Goal: Information Seeking & Learning: Learn about a topic

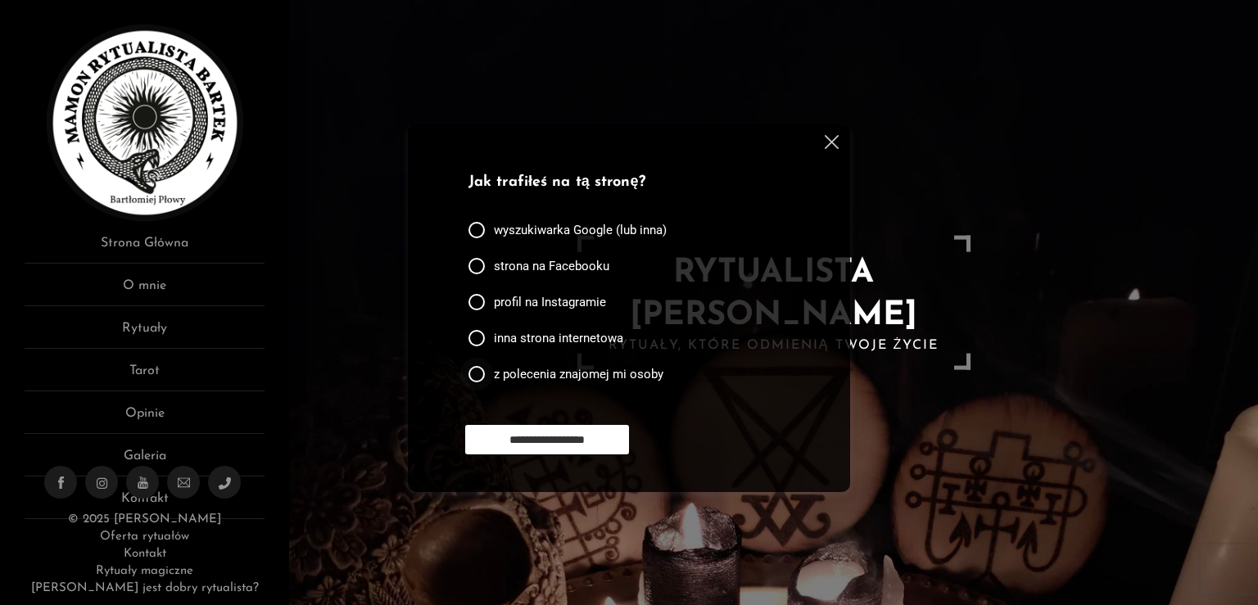
click at [469, 377] on div at bounding box center [476, 374] width 16 height 16
click at [512, 441] on input "**********" at bounding box center [547, 439] width 164 height 29
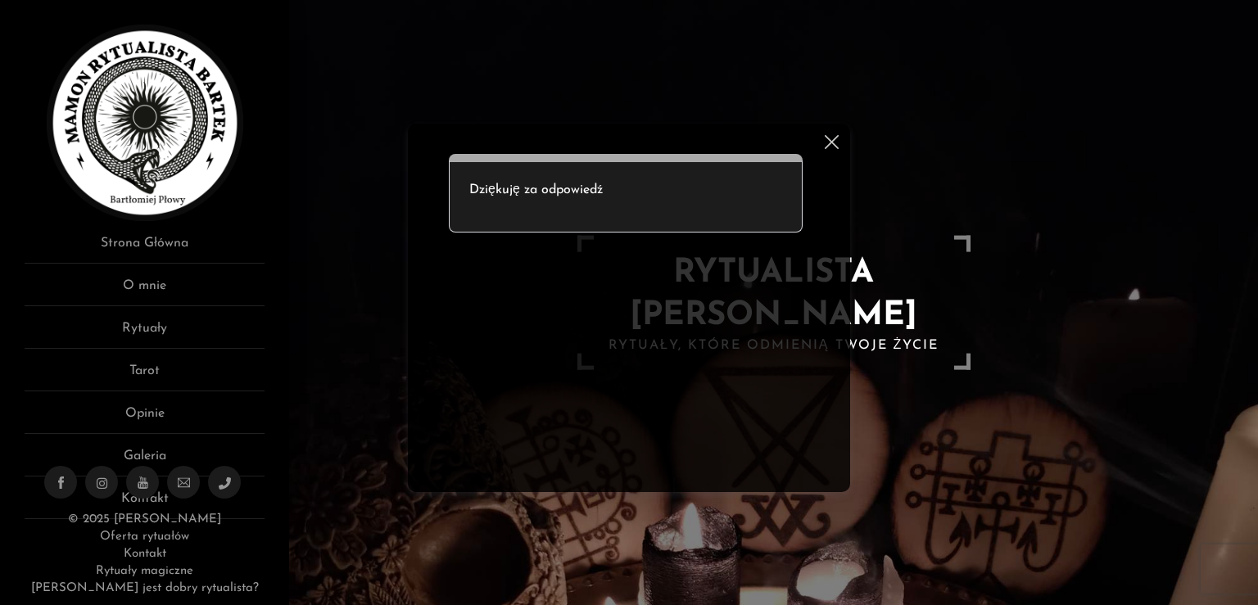
click at [832, 142] on img at bounding box center [832, 142] width 14 height 14
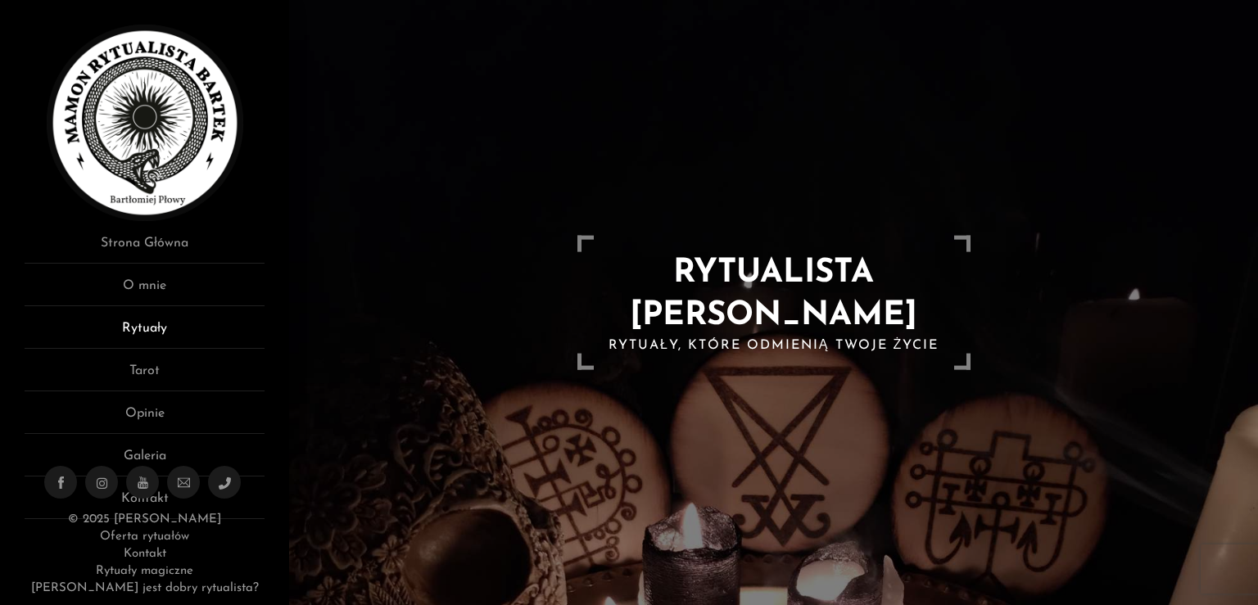
click at [145, 321] on link "Rytuały" at bounding box center [145, 334] width 240 height 30
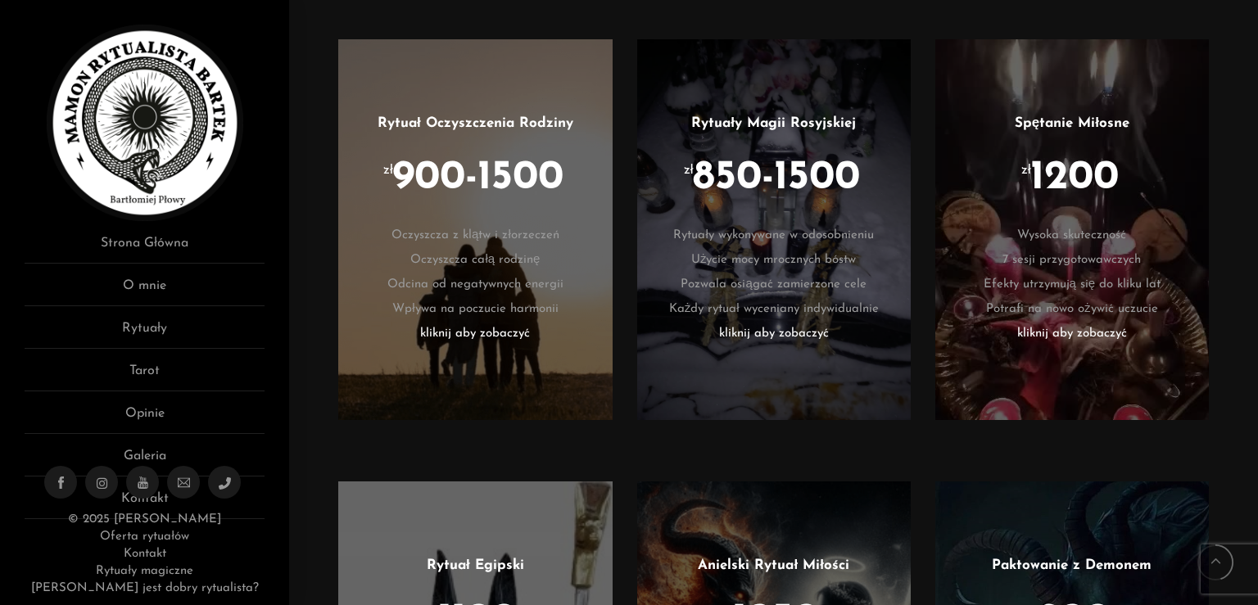
scroll to position [1926, 0]
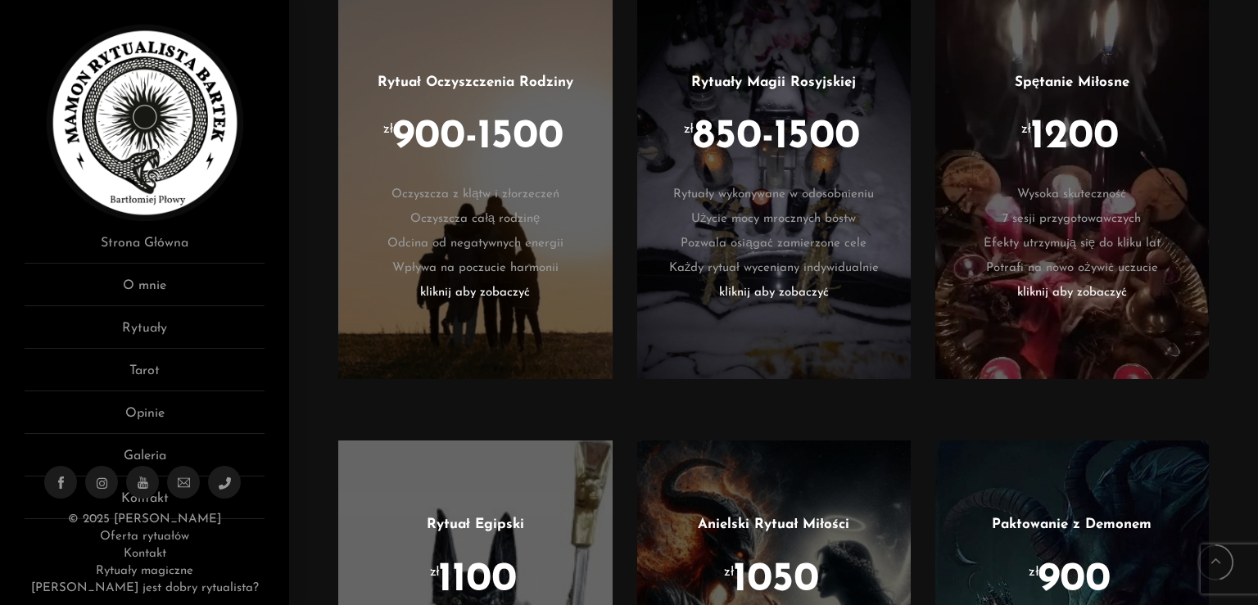
click at [1062, 281] on li "kliknij aby zobaczyć" at bounding box center [1072, 293] width 224 height 25
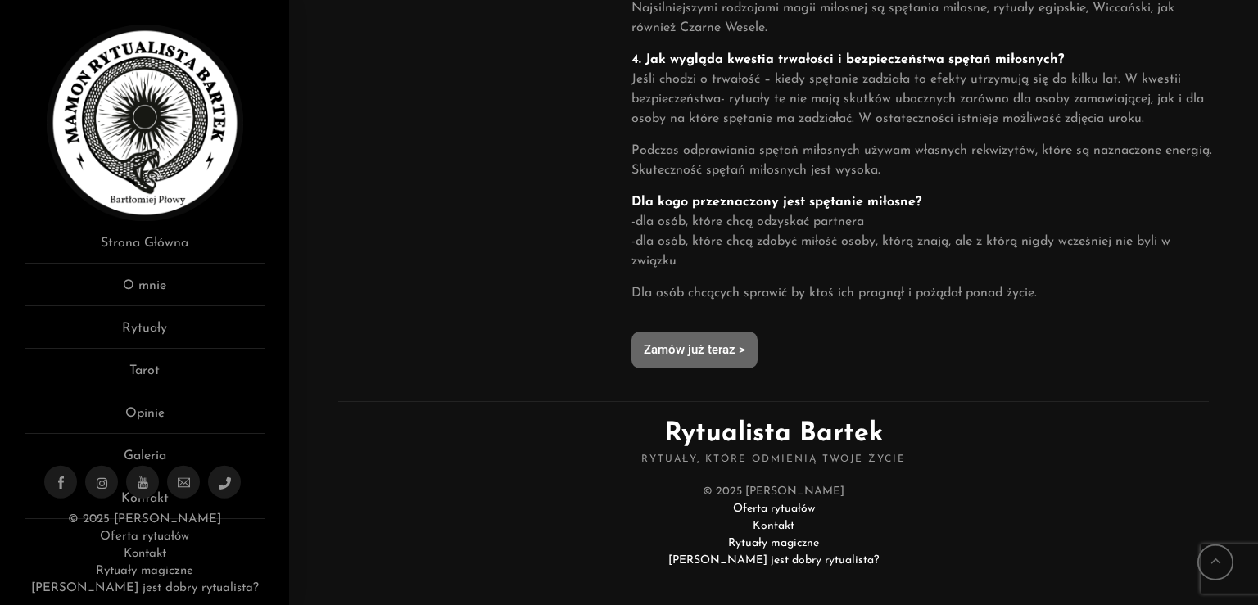
scroll to position [1351, 0]
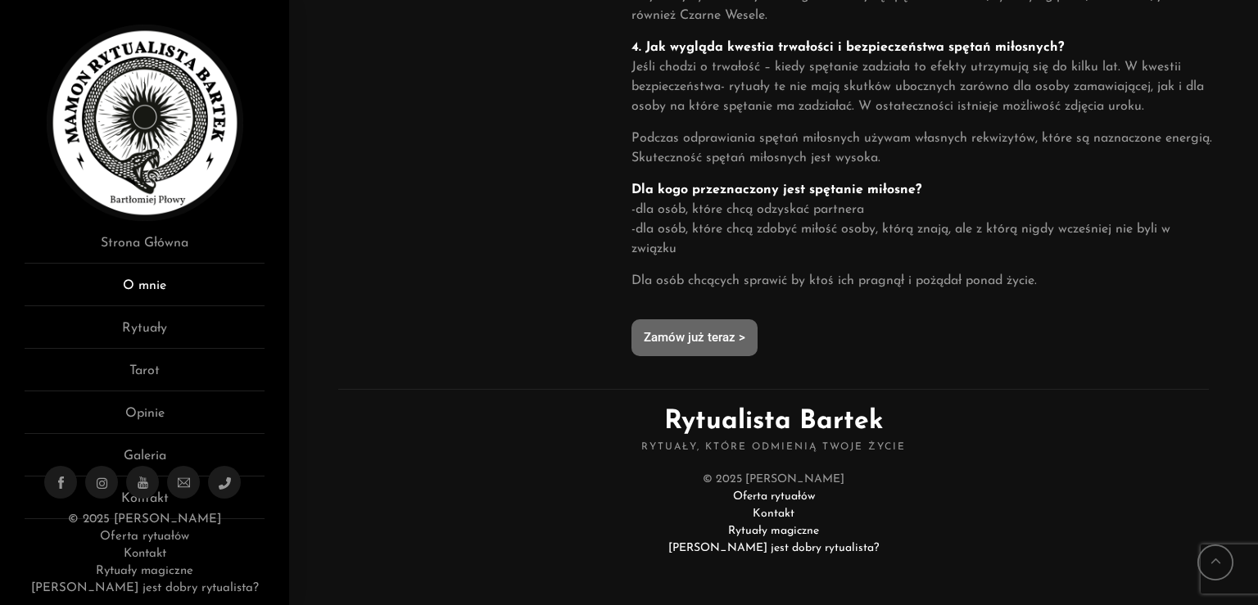
click at [156, 288] on link "O mnie" at bounding box center [145, 291] width 240 height 30
